Goal: Navigation & Orientation: Find specific page/section

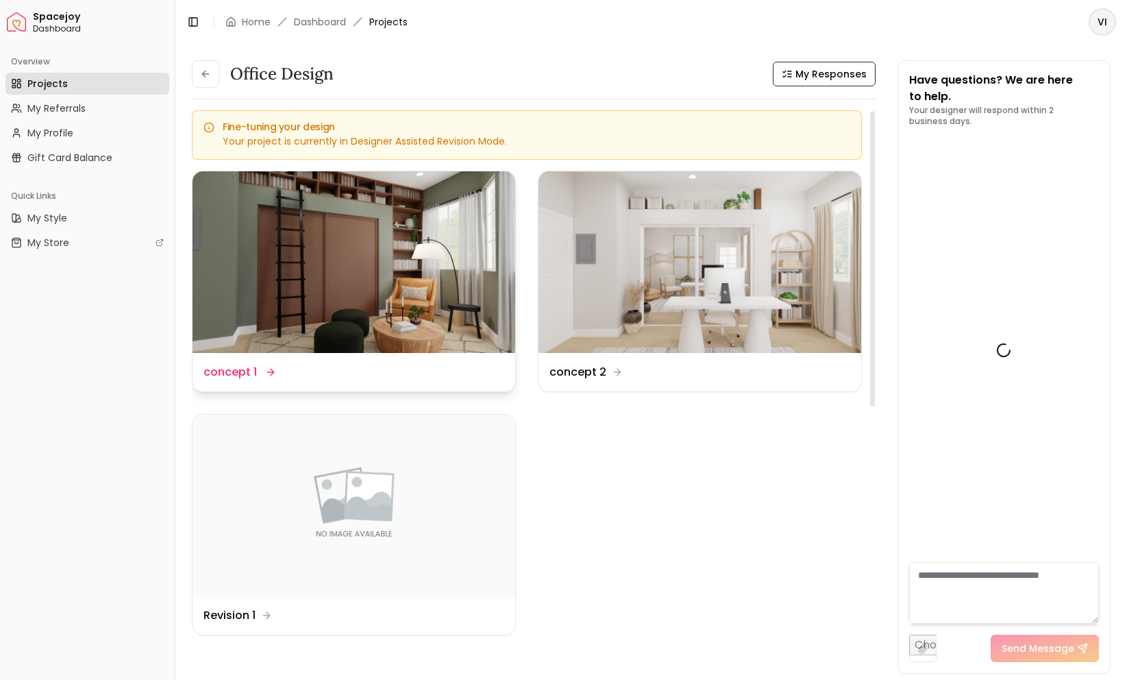
scroll to position [2642, 0]
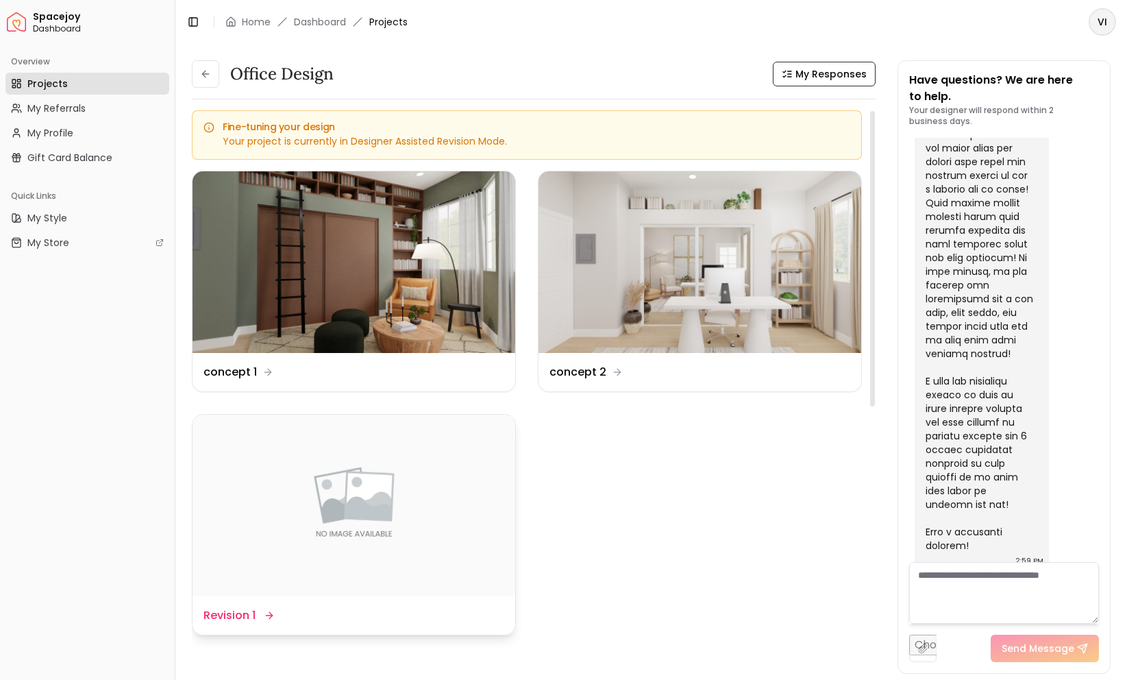
click at [318, 530] on img at bounding box center [353, 505] width 323 height 182
click at [225, 622] on dd "Revision 1" at bounding box center [229, 615] width 52 height 16
click at [254, 621] on dd "Revision 1" at bounding box center [229, 615] width 52 height 16
click at [344, 444] on img at bounding box center [353, 505] width 323 height 182
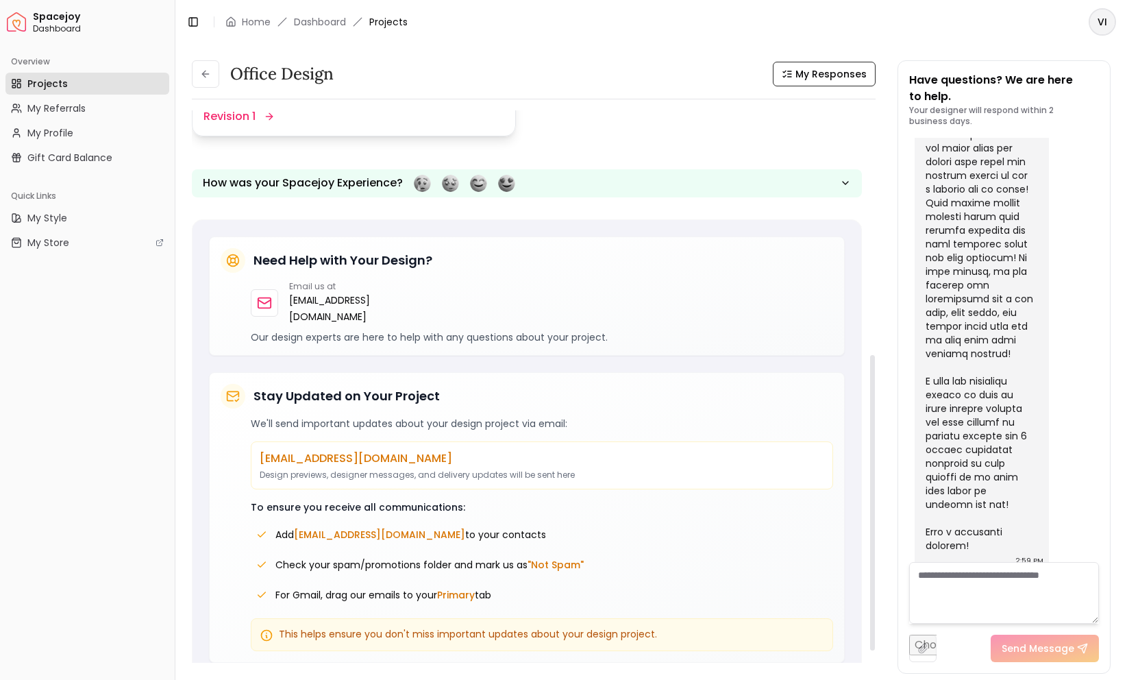
scroll to position [0, 0]
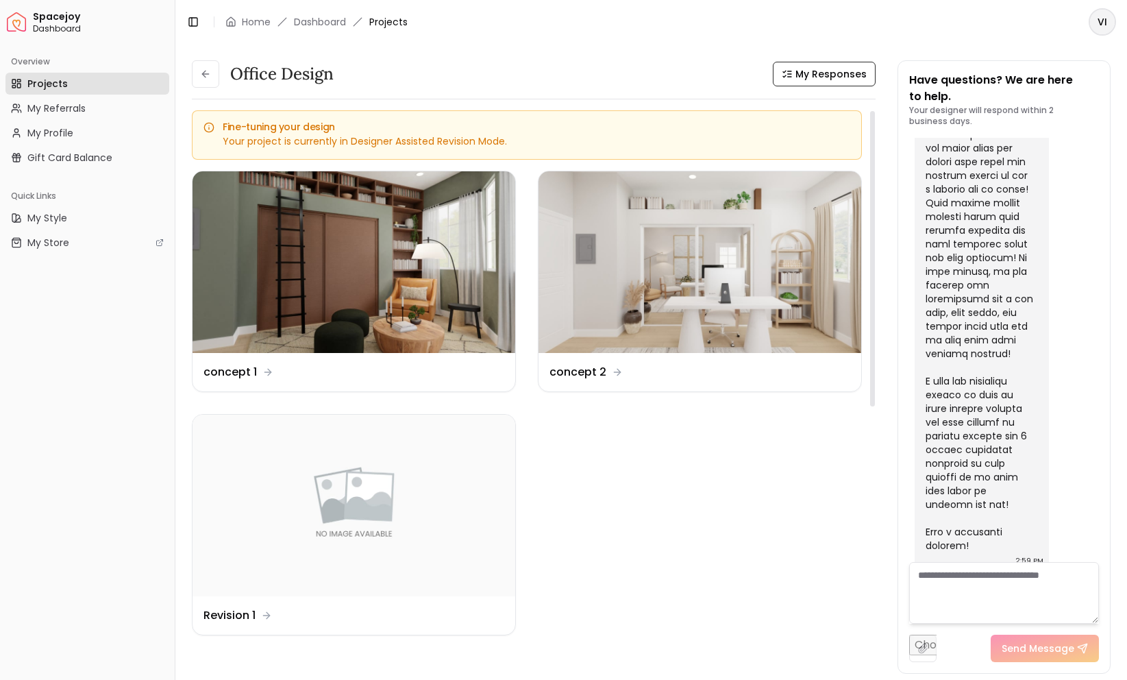
click at [71, 87] on link "Projects" at bounding box center [87, 84] width 164 height 22
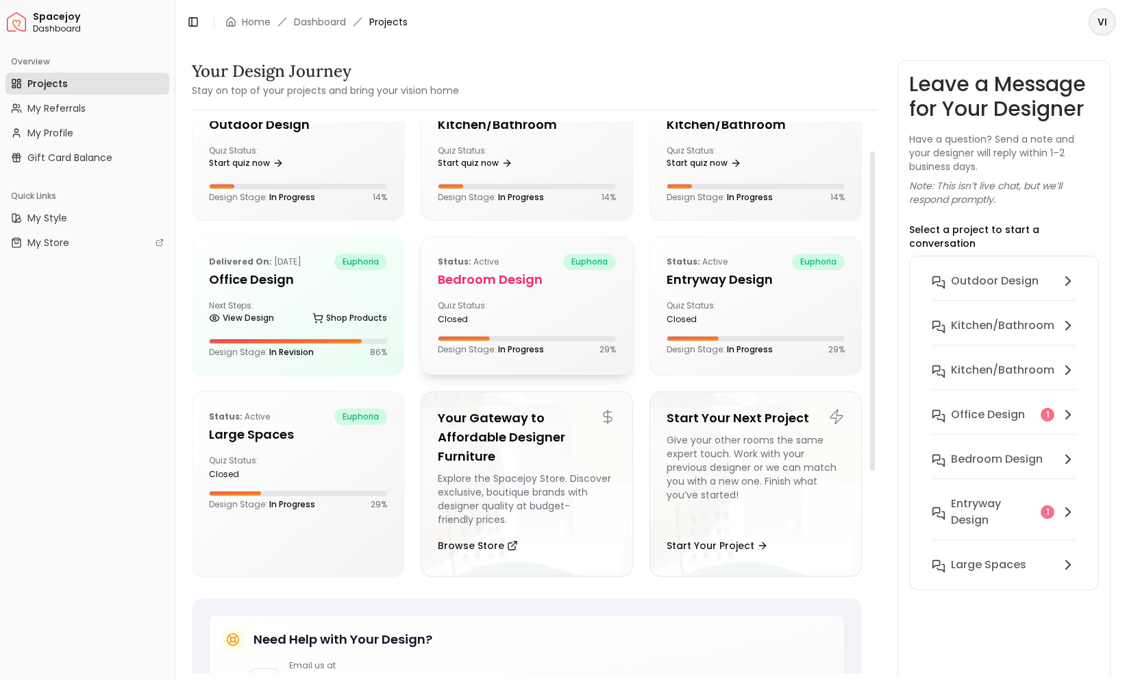
scroll to position [55, 0]
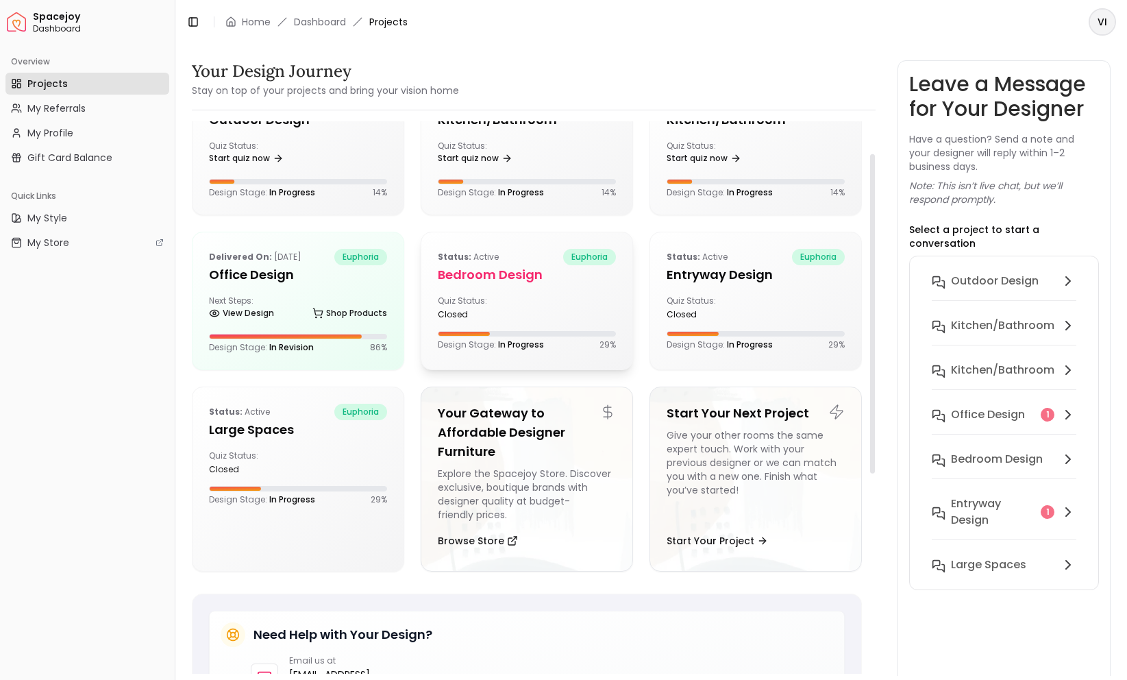
click at [497, 277] on h5 "Bedroom design" at bounding box center [527, 274] width 178 height 19
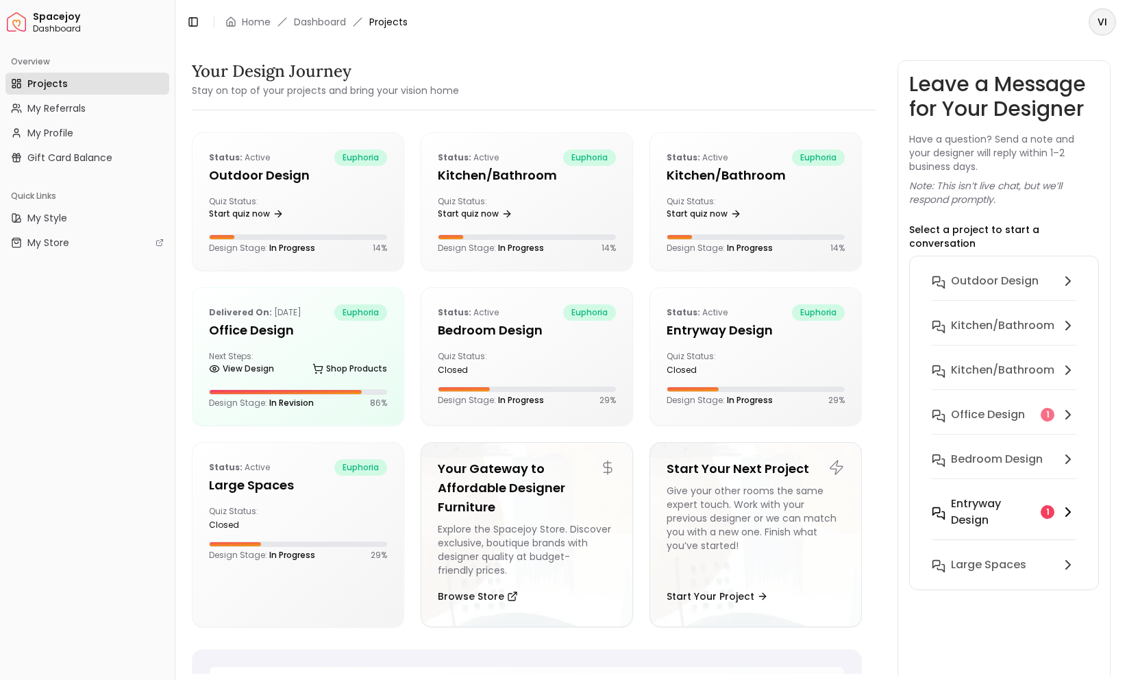
click at [990, 503] on h6 "entryway design" at bounding box center [993, 511] width 84 height 33
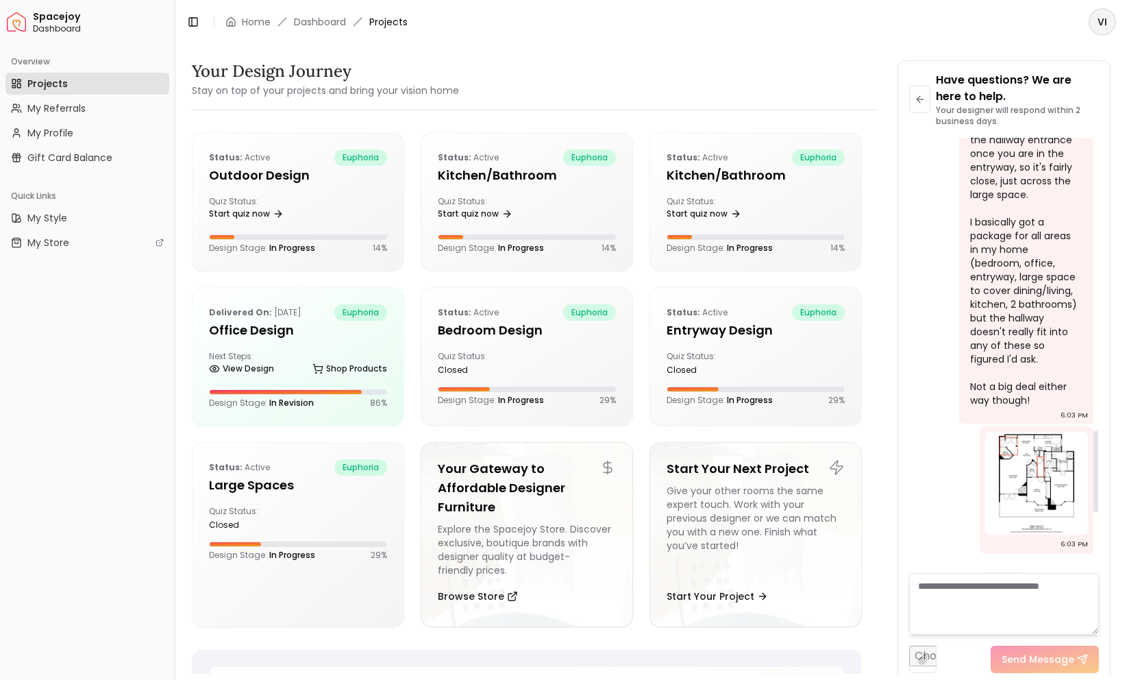
scroll to position [1644, 0]
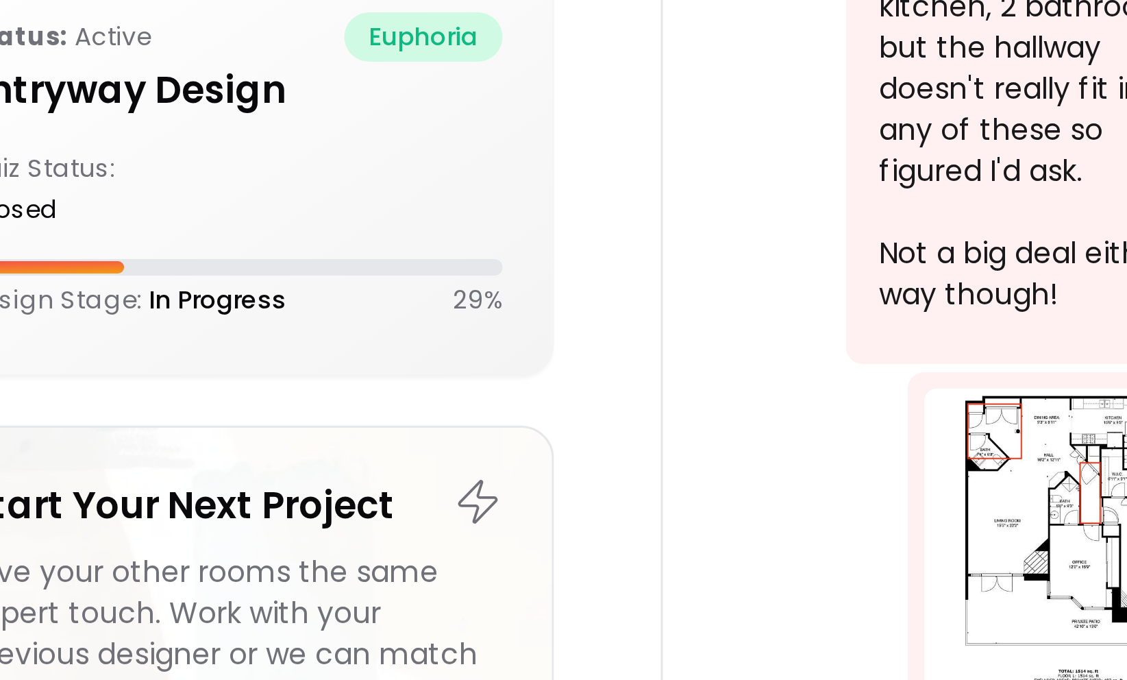
click at [1015, 450] on img at bounding box center [1036, 481] width 103 height 103
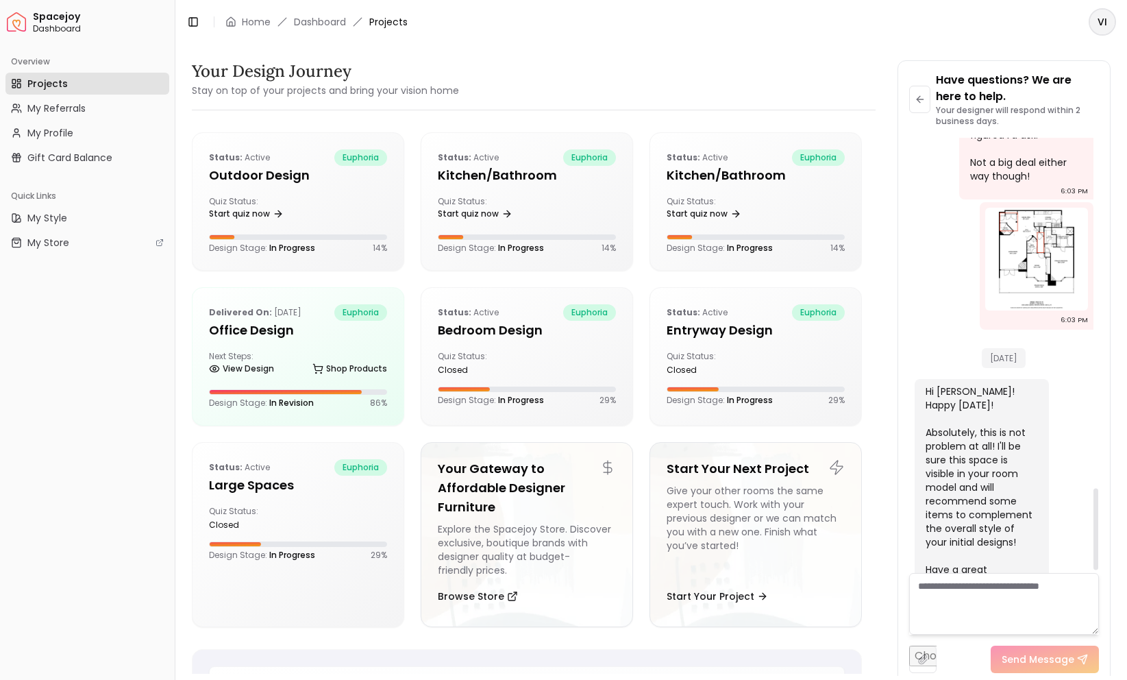
scroll to position [1879, 0]
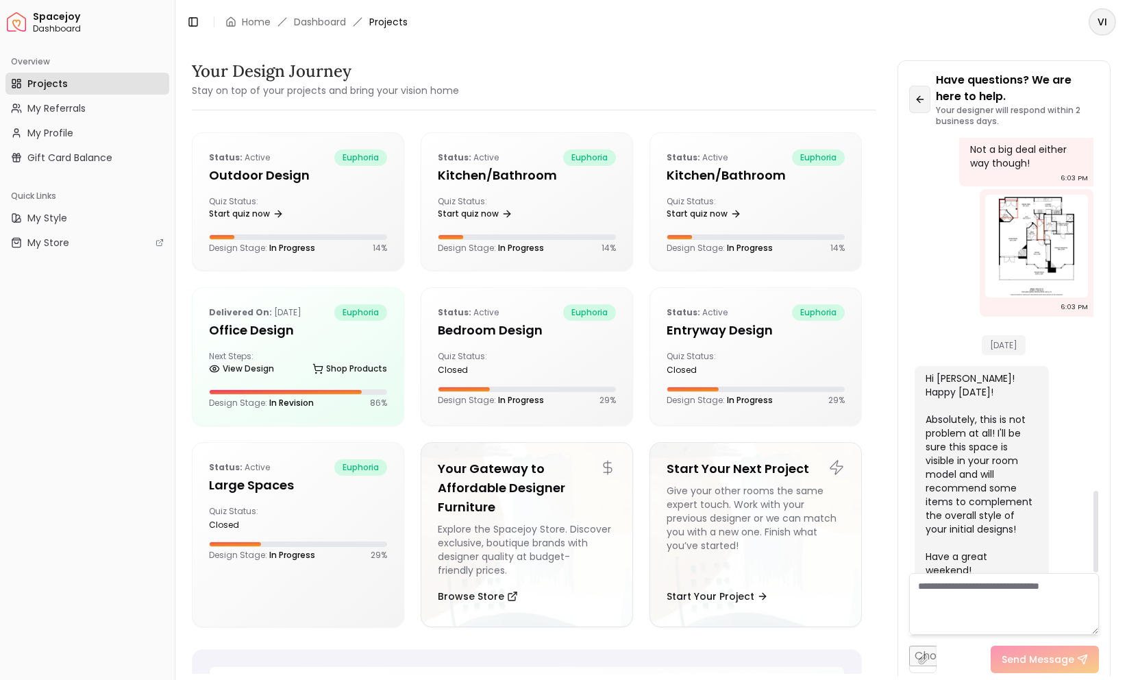
click at [925, 102] on button at bounding box center [920, 99] width 22 height 27
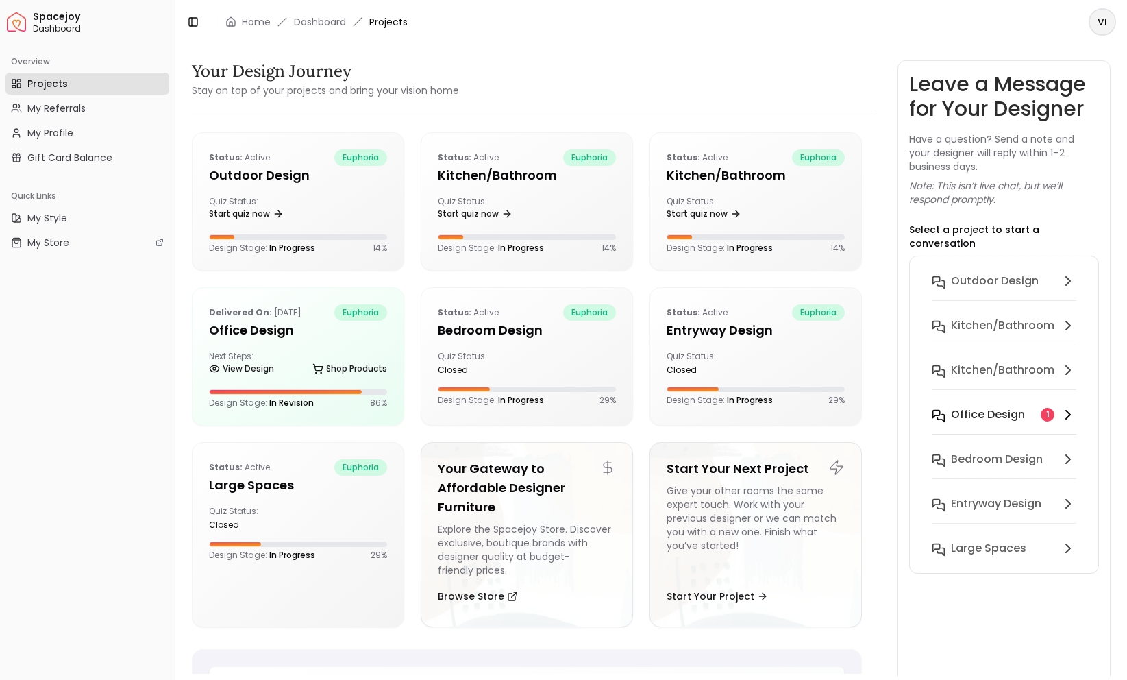
click at [992, 406] on h6 "Office design" at bounding box center [988, 414] width 74 height 16
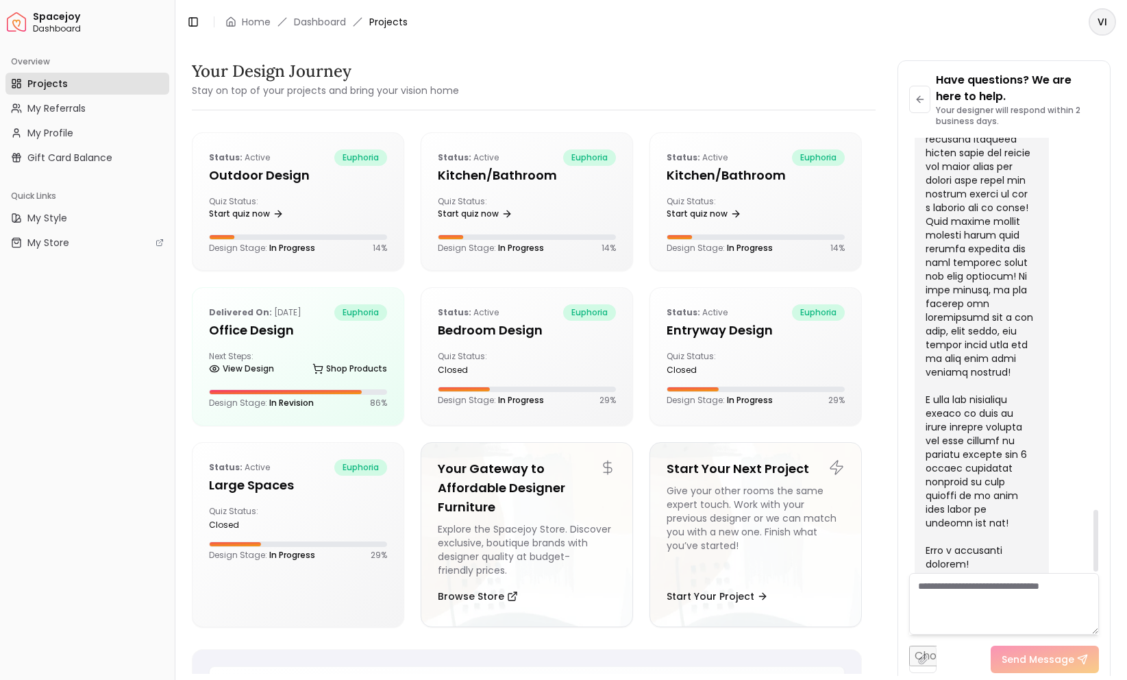
scroll to position [2631, 0]
click at [921, 103] on icon at bounding box center [920, 99] width 11 height 11
